Goal: Navigation & Orientation: Find specific page/section

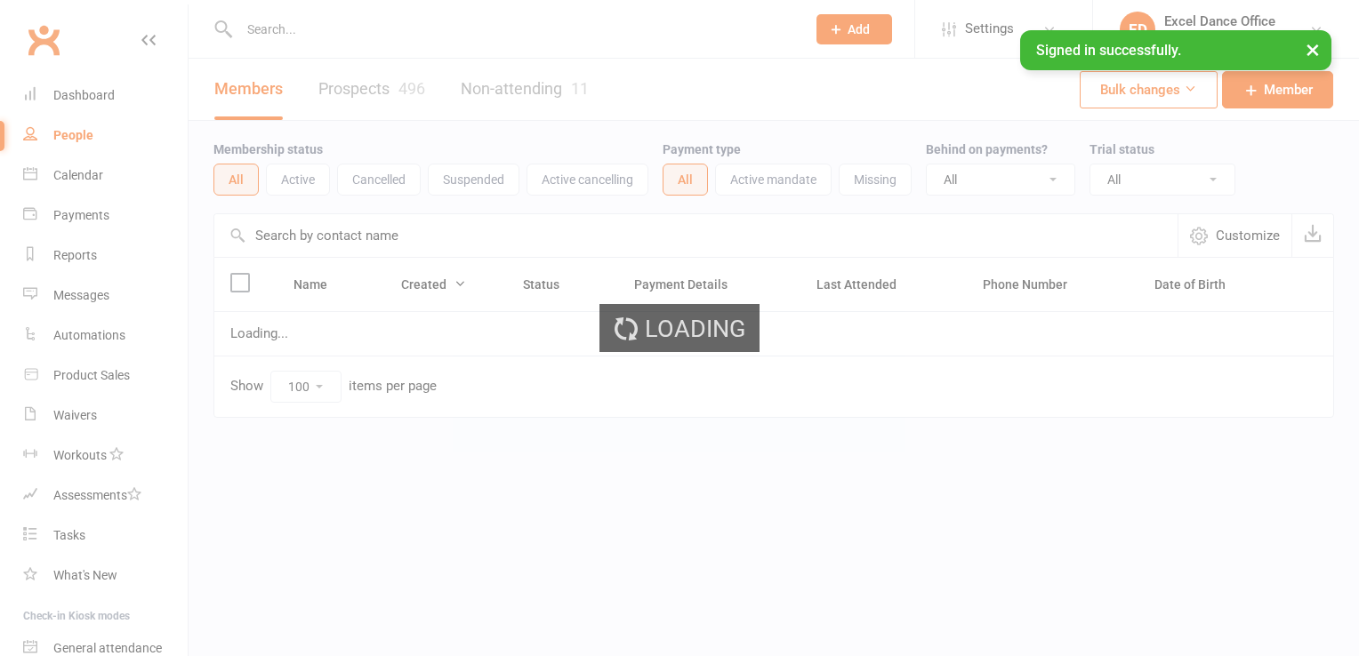
select select "100"
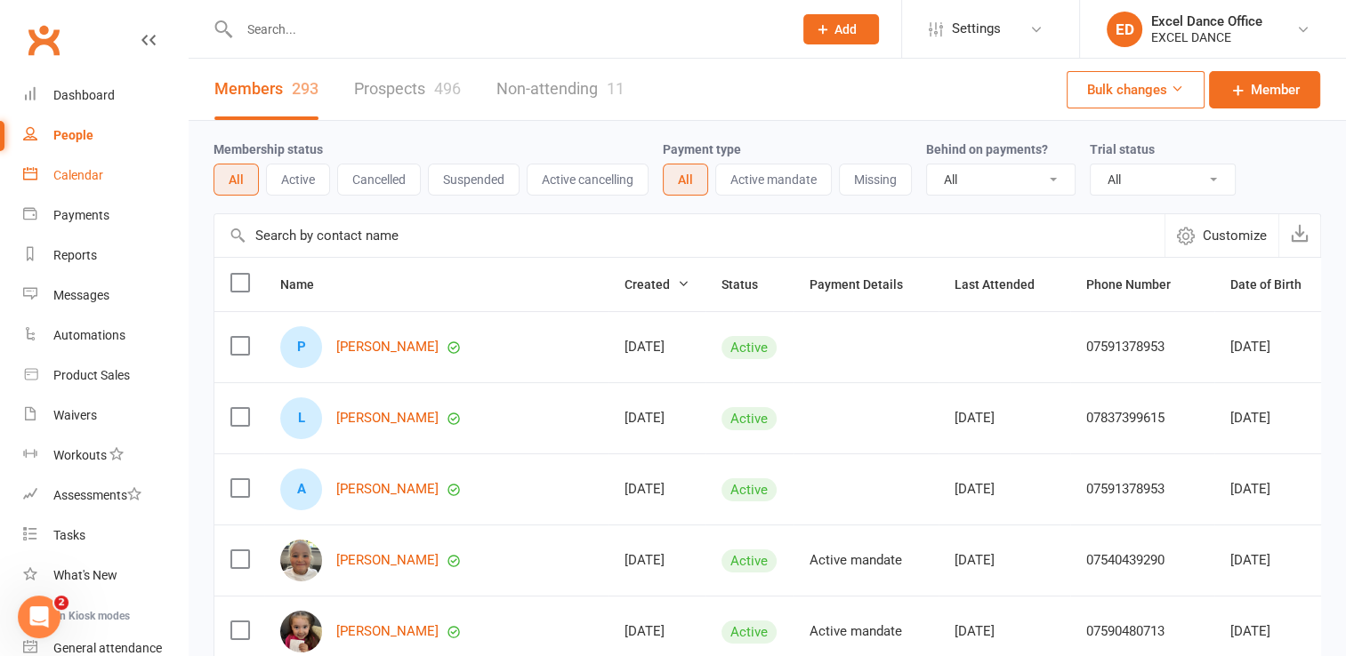
click at [79, 183] on link "Calendar" at bounding box center [105, 176] width 165 height 40
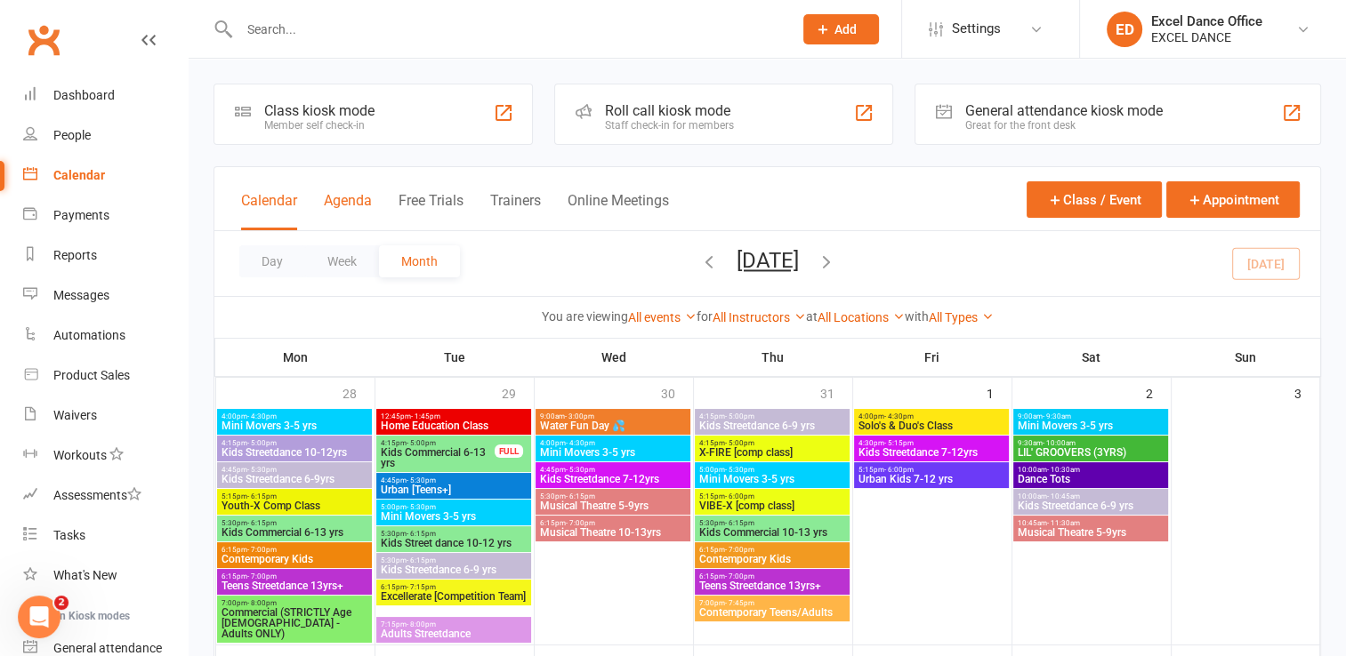
click at [346, 199] on button "Agenda" at bounding box center [348, 211] width 48 height 38
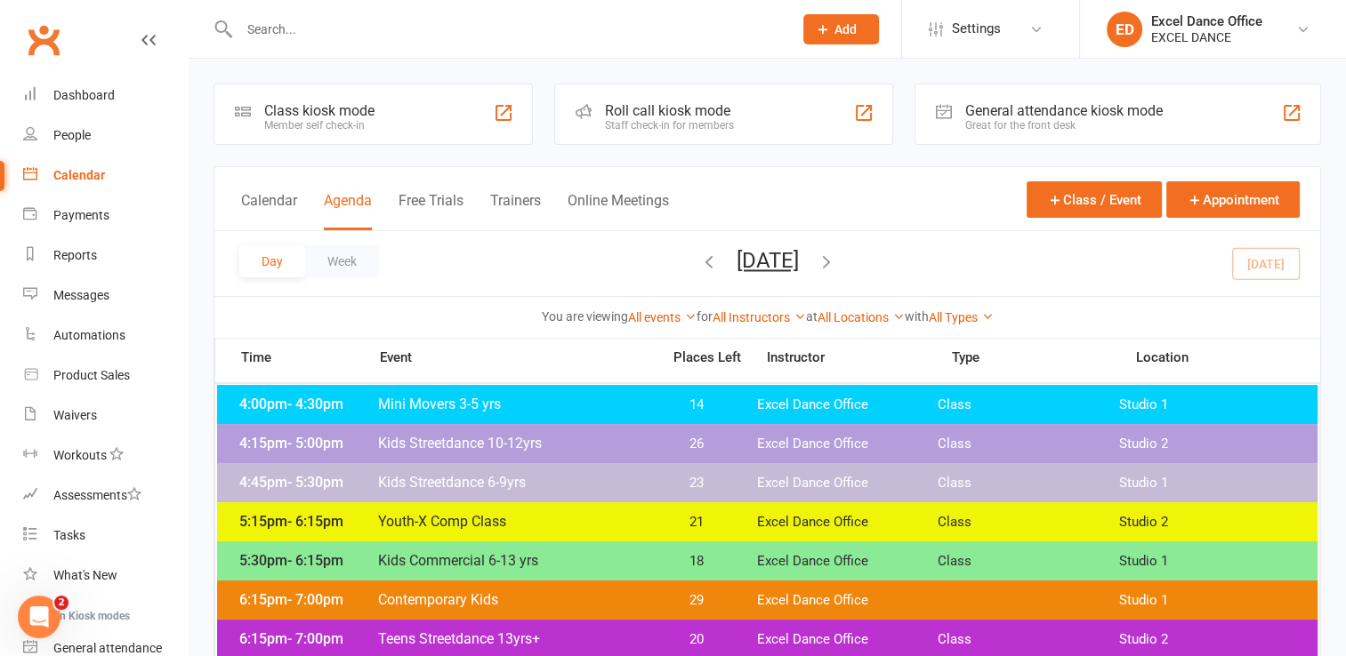
click at [334, 401] on span "- 4:30pm" at bounding box center [315, 404] width 56 height 17
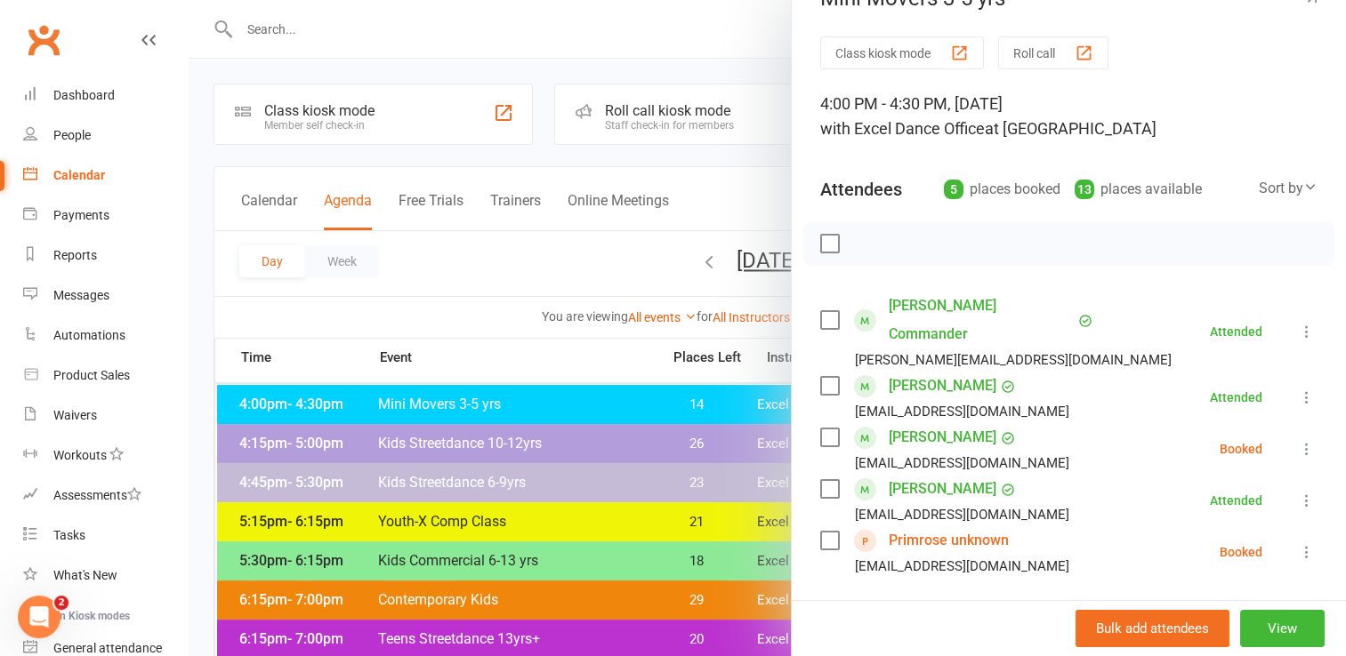
scroll to position [9, 0]
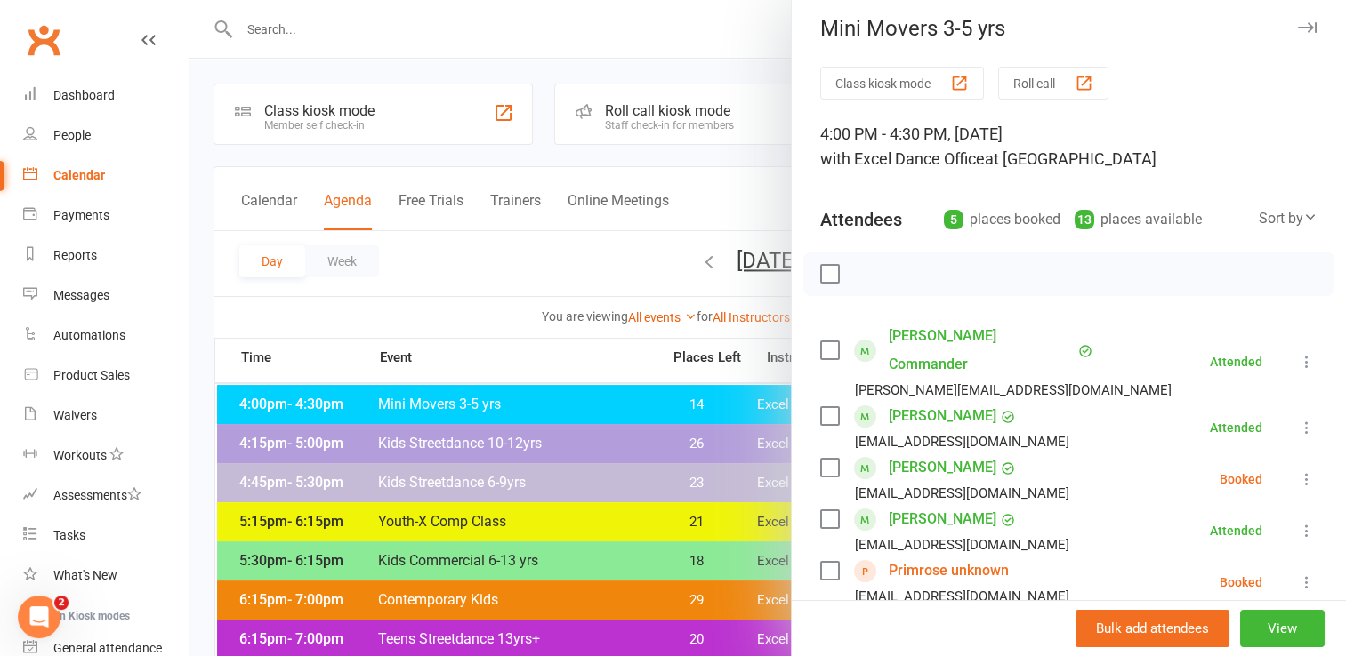
click at [1298, 27] on icon "button" at bounding box center [1307, 27] width 19 height 11
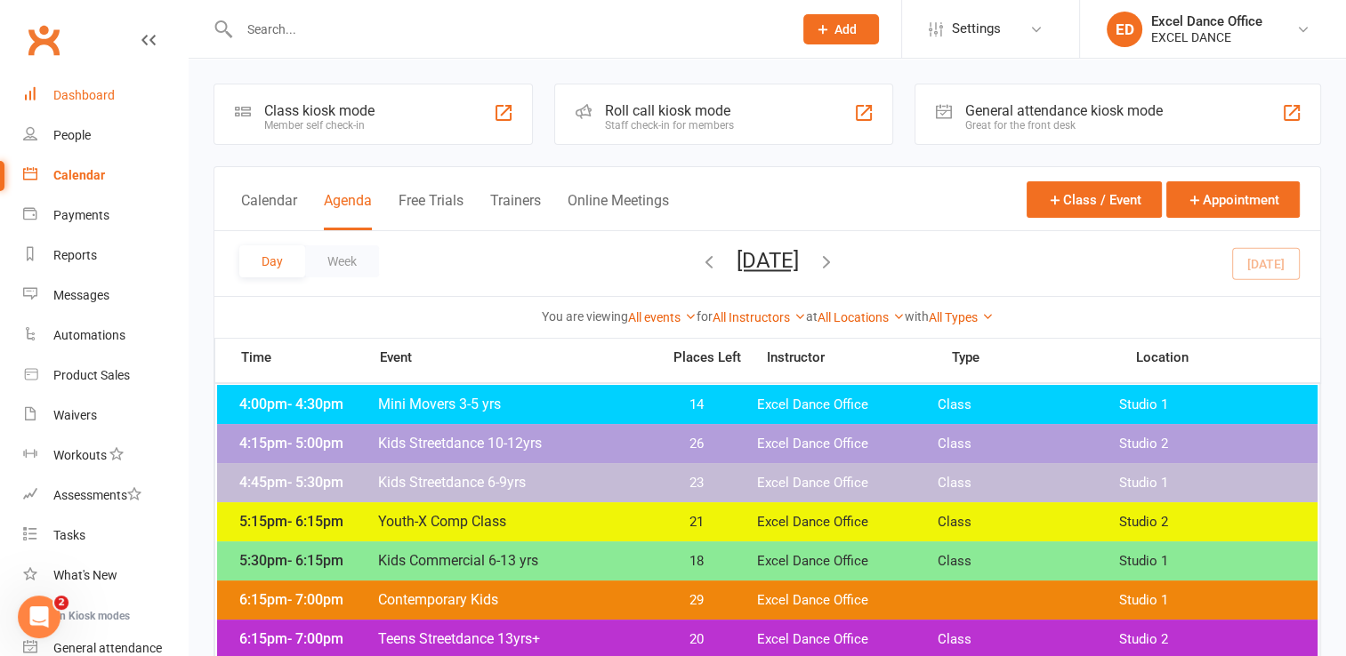
click at [60, 94] on div "Dashboard" at bounding box center [83, 95] width 61 height 14
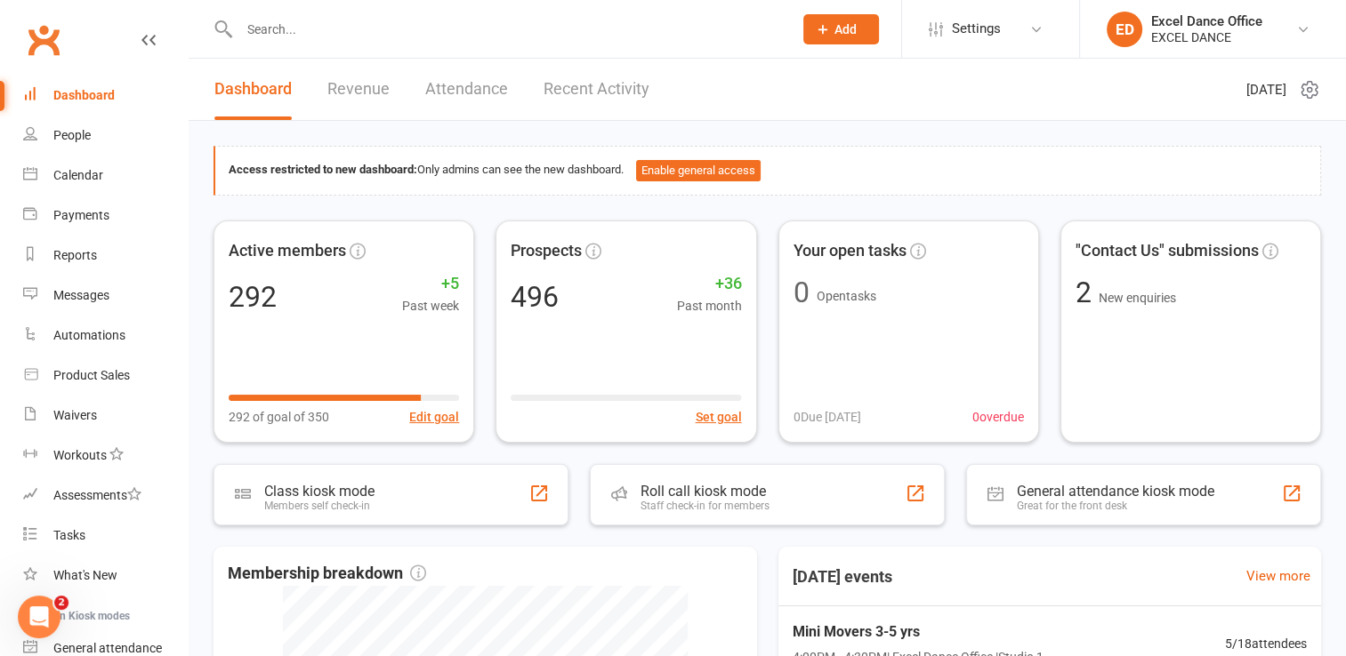
click at [60, 94] on div "Dashboard" at bounding box center [83, 95] width 61 height 14
